Goal: Register for event/course

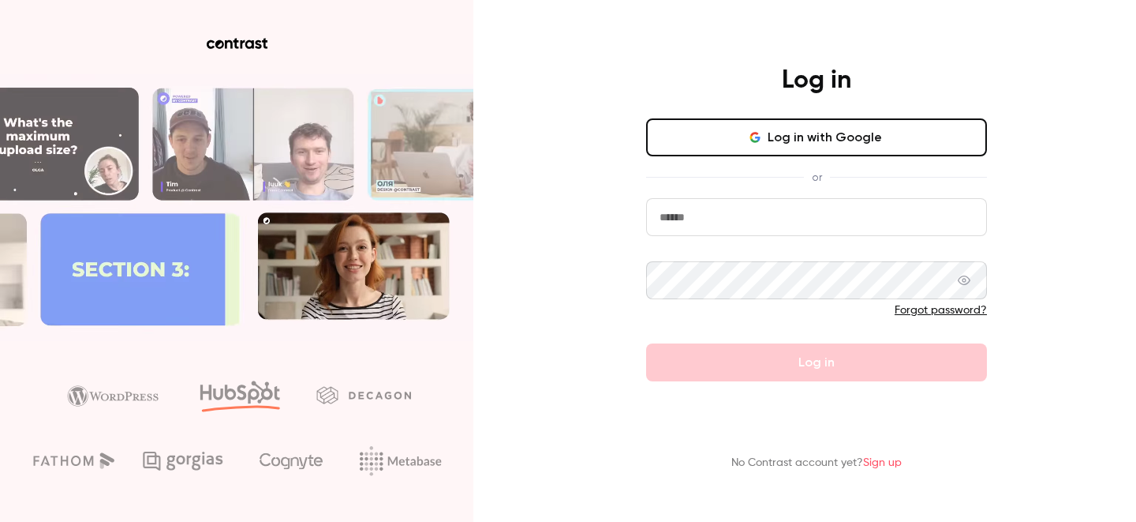
click at [901, 131] on button "Log in with Google" at bounding box center [816, 137] width 341 height 38
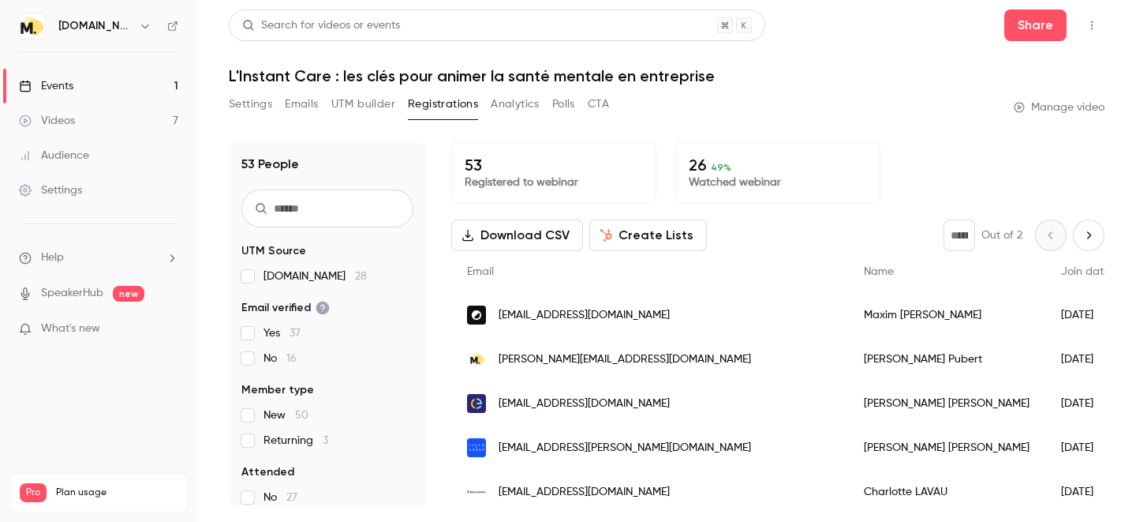
click at [111, 82] on link "Events 1" at bounding box center [98, 86] width 197 height 35
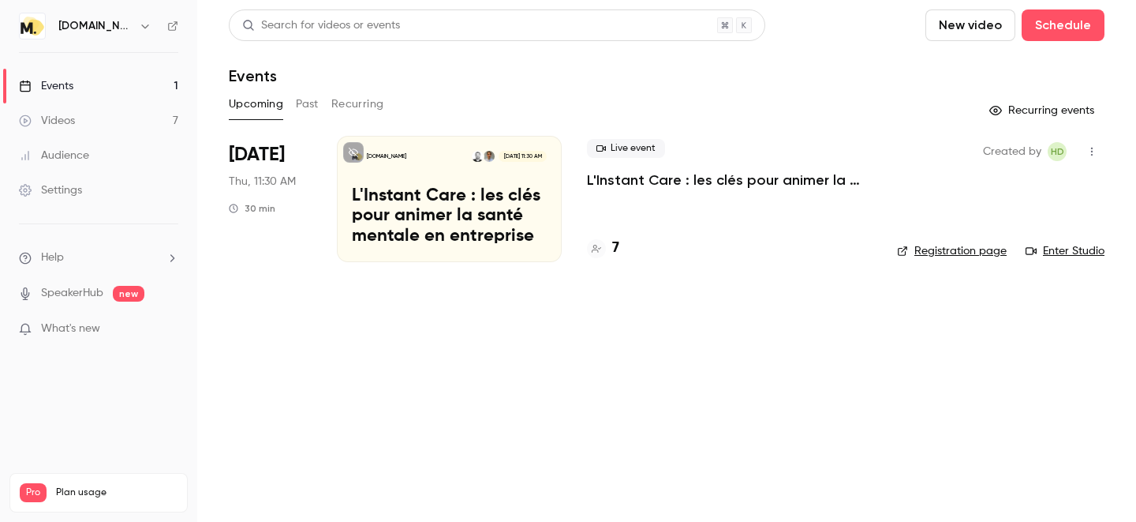
click at [731, 179] on p "L'Instant Care : les clés pour animer la santé mentale en entreprise" at bounding box center [729, 179] width 285 height 19
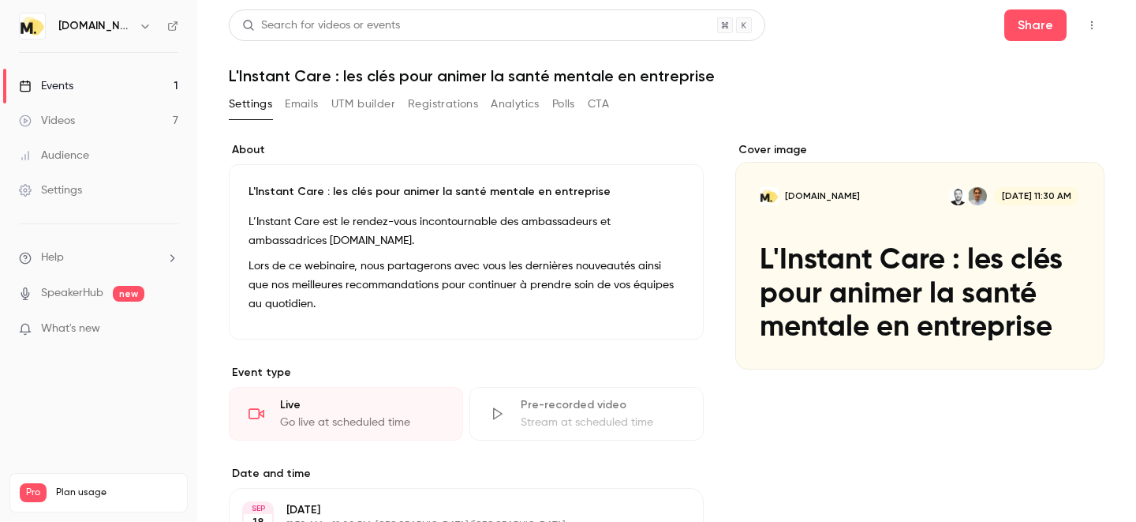
click at [444, 100] on button "Registrations" at bounding box center [443, 104] width 70 height 25
